Goal: Task Accomplishment & Management: Manage account settings

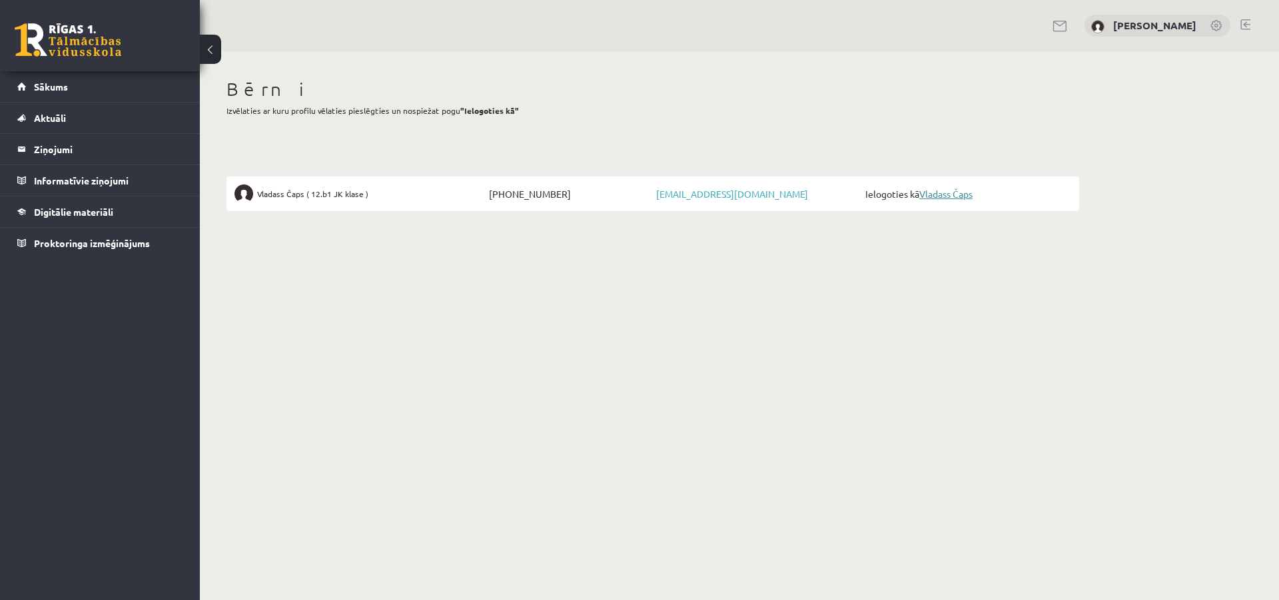
click at [956, 196] on link "Vladass Čaps" at bounding box center [945, 194] width 53 height 12
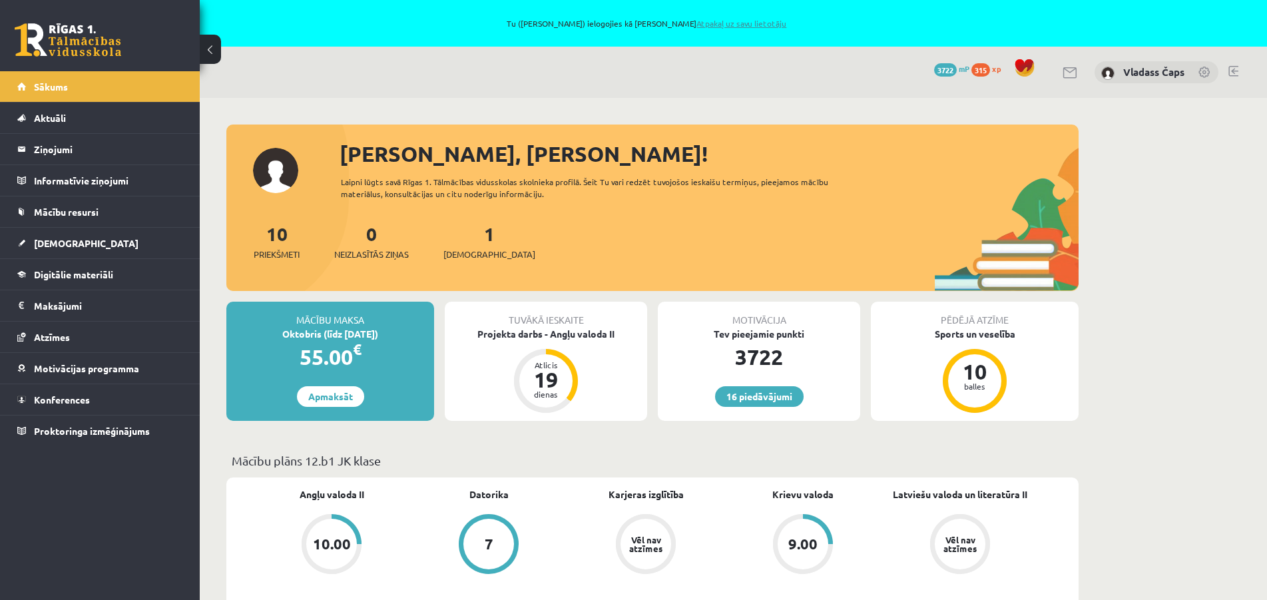
click at [739, 23] on link "Atpakaļ uz savu lietotāju" at bounding box center [742, 23] width 90 height 11
